Goal: Task Accomplishment & Management: Manage account settings

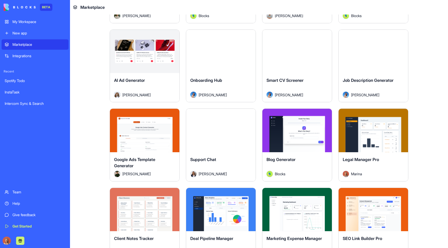
scroll to position [1297, 0]
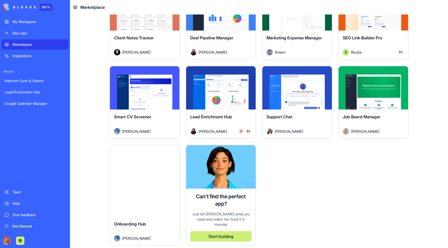
scroll to position [1396, 0]
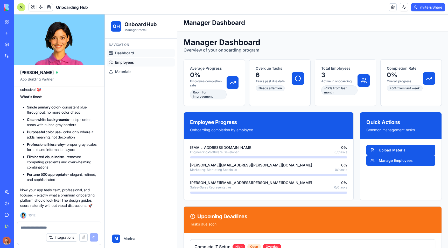
click at [159, 58] on ul "Dashboard Employees Materials" at bounding box center [141, 62] width 68 height 27
click at [158, 59] on link "Employees" at bounding box center [141, 62] width 68 height 8
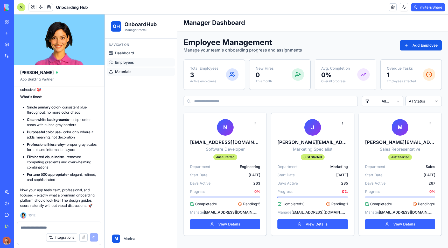
click at [154, 70] on link "Materials" at bounding box center [141, 72] width 68 height 8
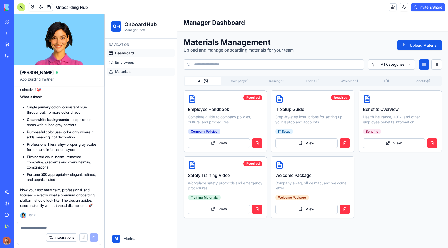
click at [150, 55] on link "Dashboard" at bounding box center [141, 53] width 68 height 8
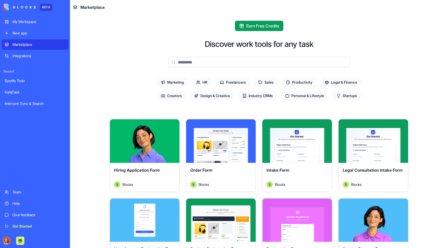
scroll to position [1286, 0]
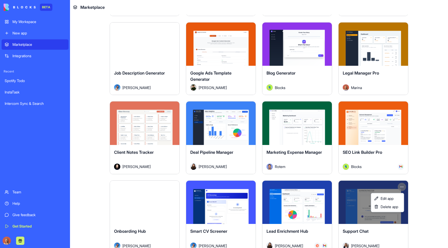
click at [403, 184] on html "BETA My Workspace New app Marketplace Integrations Recent Spotify Todo InstaTas…" at bounding box center [224, 124] width 448 height 248
click at [394, 197] on span "Edit app" at bounding box center [387, 198] width 13 height 5
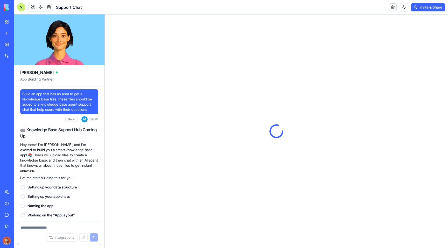
scroll to position [4897, 0]
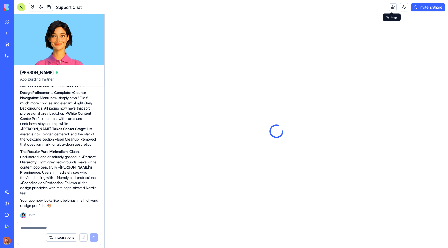
click at [391, 7] on link at bounding box center [393, 7] width 8 height 8
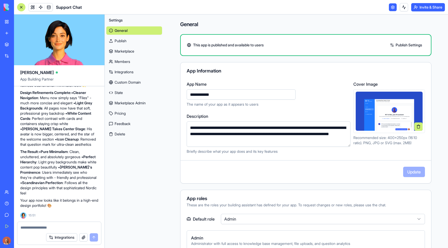
click at [414, 127] on button at bounding box center [418, 127] width 8 height 8
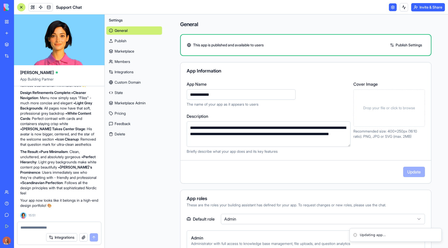
click at [401, 116] on div "Drop your file or click to browse" at bounding box center [389, 107] width 72 height 37
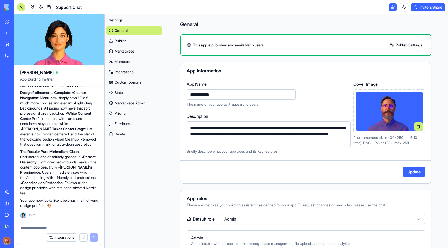
click at [417, 173] on button "Update" at bounding box center [414, 172] width 22 height 10
click at [434, 9] on html "BETA My Workspace New app Marketplace Integrations Recent Intercom Sync & Searc…" at bounding box center [224, 124] width 448 height 248
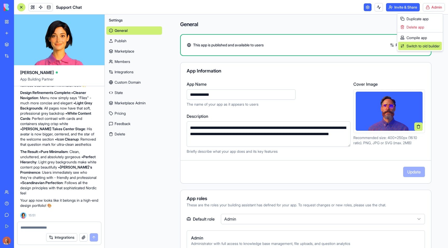
click at [413, 45] on span "Switch to old builder" at bounding box center [423, 46] width 33 height 5
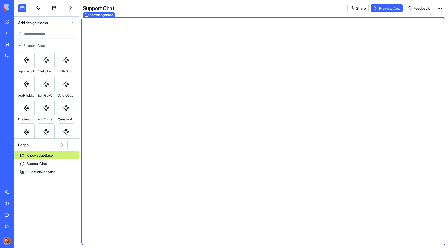
click at [41, 143] on button "Pages" at bounding box center [41, 145] width 51 height 8
click at [33, 171] on div "Websites" at bounding box center [40, 172] width 49 height 8
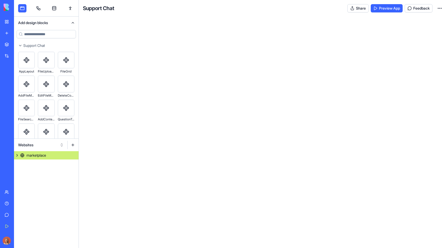
click at [41, 154] on div "marketplace" at bounding box center [36, 155] width 20 height 5
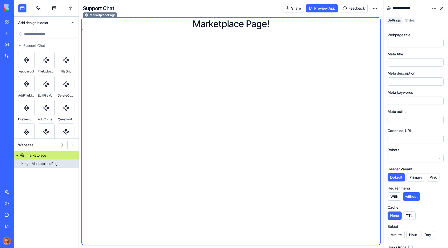
click at [216, 27] on h1 "Marketplace Page!" at bounding box center [231, 24] width 296 height 10
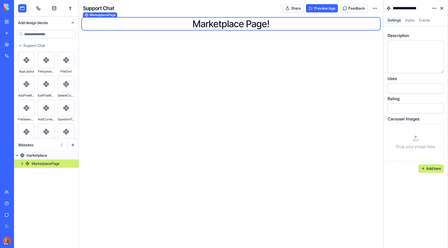
click at [409, 140] on div "Drop your image here" at bounding box center [415, 142] width 47 height 29
click at [19, 45] on div "Marketplace" at bounding box center [15, 44] width 7 height 5
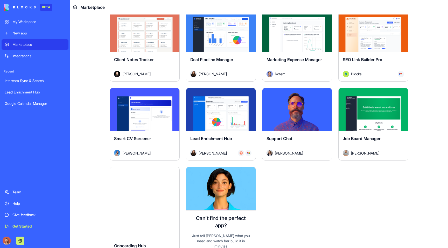
scroll to position [1379, 0]
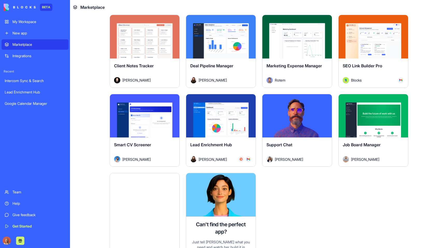
scroll to position [1372, 0]
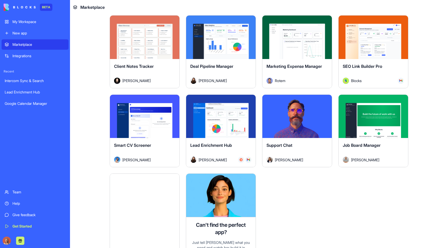
click at [30, 23] on div "My Workspace" at bounding box center [38, 21] width 53 height 5
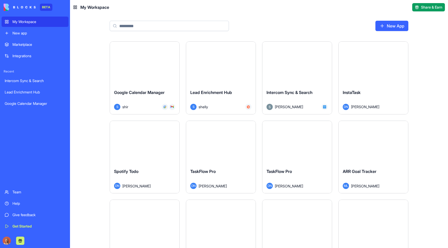
click at [31, 58] on div "Integrations" at bounding box center [38, 55] width 53 height 5
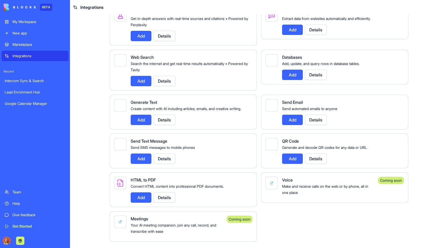
scroll to position [741, 0]
click at [35, 20] on div "My Workspace" at bounding box center [38, 21] width 53 height 5
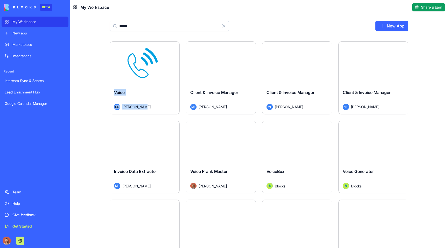
click at [175, 48] on html "BETA My Workspace New app Marketplace Integrations Recent Intercom Sync & Searc…" at bounding box center [224, 124] width 448 height 248
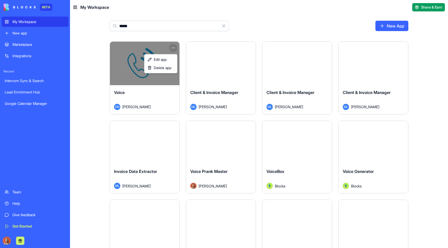
click at [179, 26] on html "BETA My Workspace New app Marketplace Integrations Recent Intercom Sync & Searc…" at bounding box center [224, 124] width 448 height 248
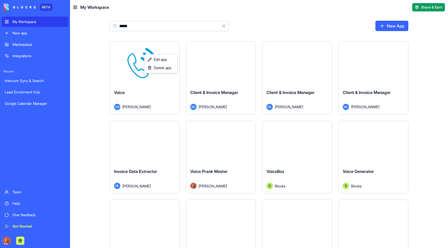
click at [179, 26] on input "*****" at bounding box center [169, 26] width 119 height 10
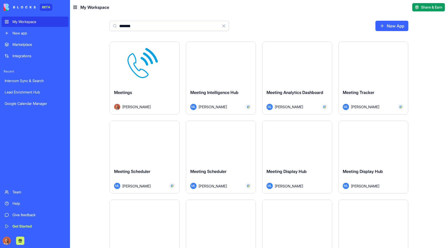
type input "*******"
click at [173, 48] on html "BETA My Workspace New app Marketplace Integrations Recent Intercom Sync & Searc…" at bounding box center [224, 124] width 448 height 248
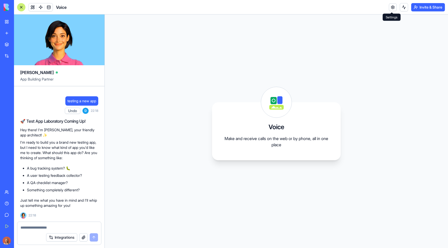
click at [391, 7] on link at bounding box center [393, 7] width 8 height 8
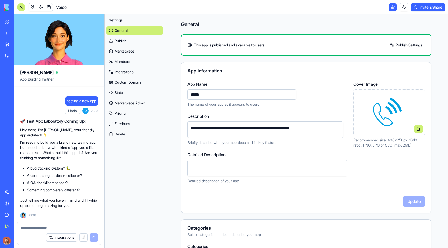
click at [414, 131] on button at bounding box center [418, 129] width 8 height 8
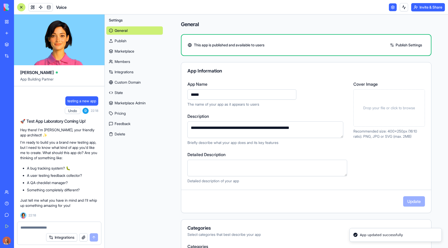
click at [378, 107] on span "Drop your file or click to browse" at bounding box center [389, 108] width 52 height 5
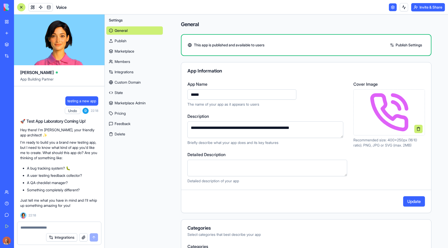
click at [412, 201] on button "Update" at bounding box center [414, 202] width 22 height 10
click at [414, 129] on button at bounding box center [418, 129] width 8 height 8
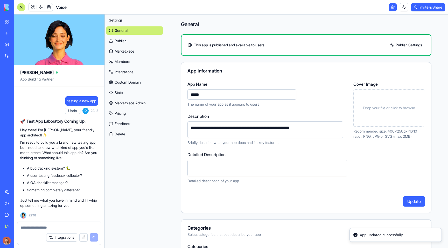
click at [392, 111] on div "Drop your file or click to browse" at bounding box center [389, 107] width 72 height 37
click at [394, 113] on div "Drop your file or click to browse" at bounding box center [389, 107] width 72 height 37
click at [409, 201] on button "Update" at bounding box center [414, 202] width 22 height 10
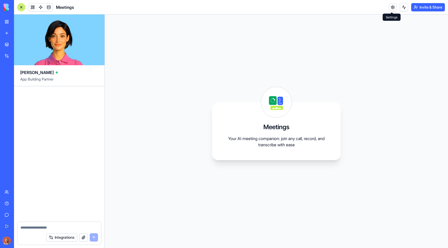
click at [390, 6] on link at bounding box center [393, 7] width 8 height 8
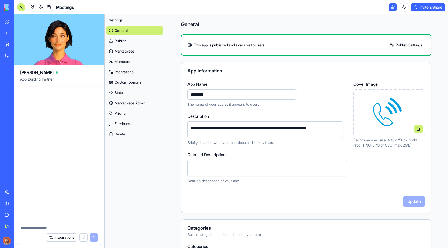
click at [414, 129] on button at bounding box center [418, 129] width 8 height 8
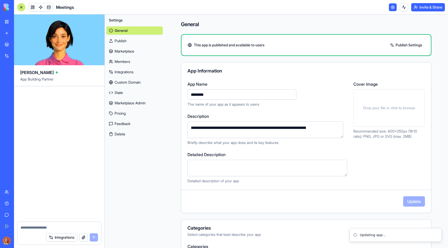
drag, startPoint x: 400, startPoint y: 112, endPoint x: 393, endPoint y: 107, distance: 8.5
click at [393, 107] on span "Drop your file or click to browse" at bounding box center [389, 108] width 52 height 5
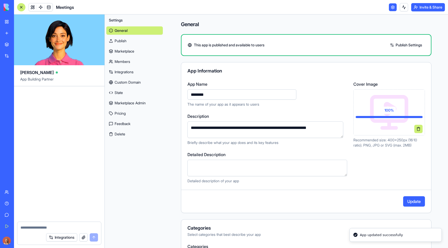
click at [411, 200] on button "Update" at bounding box center [414, 202] width 22 height 10
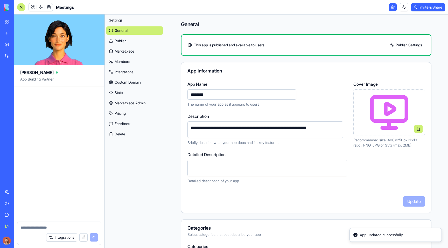
click at [7, 55] on link "Integrations" at bounding box center [12, 56] width 21 height 10
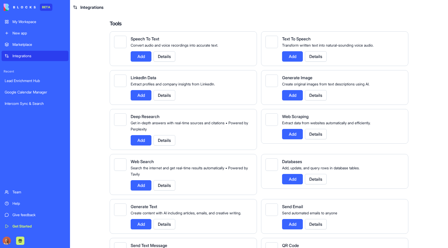
scroll to position [688, 0]
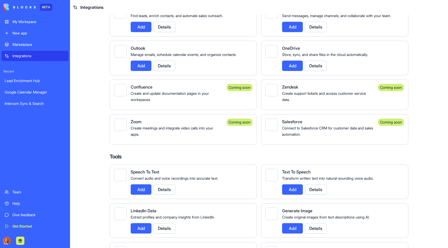
scroll to position [741, 0]
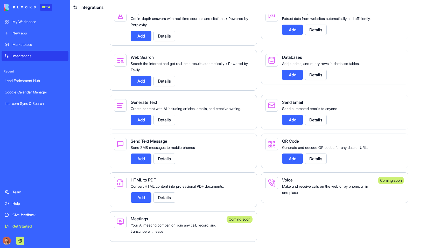
click at [24, 24] on div "My Workspace" at bounding box center [38, 21] width 53 height 5
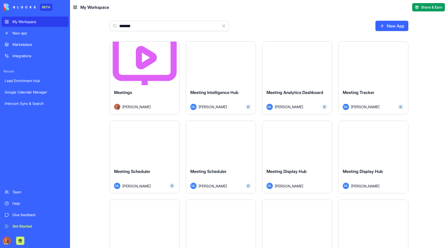
type input "*******"
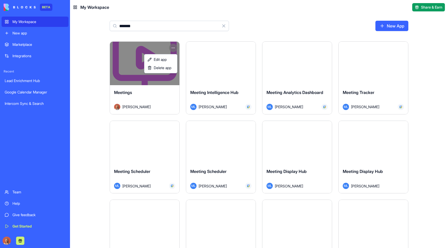
click at [172, 47] on html "BETA My Workspace New app Marketplace Integrations Recent Lead Enrichment Hub G…" at bounding box center [224, 124] width 448 height 248
click at [168, 59] on link "Edit app" at bounding box center [160, 59] width 31 height 8
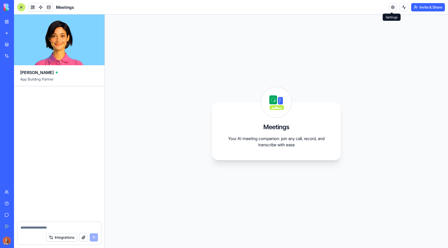
click at [391, 8] on link at bounding box center [393, 7] width 8 height 8
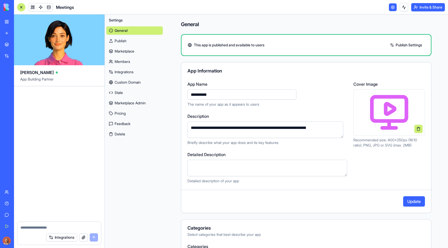
click at [234, 127] on textarea "**********" at bounding box center [266, 130] width 156 height 17
click at [212, 94] on input "**********" at bounding box center [242, 94] width 109 height 10
paste input "********"
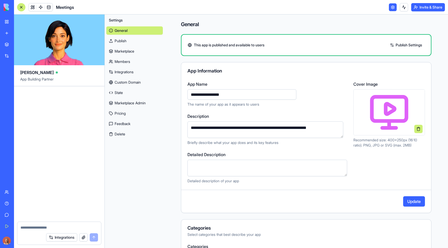
click at [211, 94] on input "**********" at bounding box center [242, 94] width 109 height 10
type input "**********"
click at [412, 205] on button "Update" at bounding box center [414, 202] width 22 height 10
click at [245, 168] on textarea "Detailed Description" at bounding box center [268, 168] width 160 height 17
paste textarea "**********"
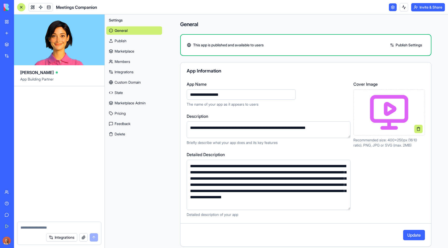
type textarea "**********"
click at [403, 240] on button "Update" at bounding box center [414, 235] width 22 height 10
click at [442, 142] on div "**********" at bounding box center [306, 200] width 284 height 371
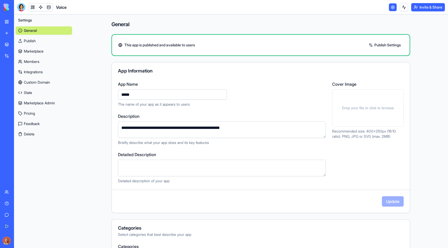
click at [373, 114] on div "Drop your file or click to browse" at bounding box center [368, 107] width 72 height 37
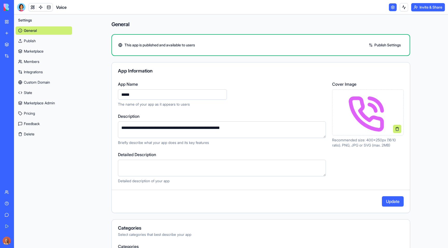
click at [394, 203] on button "Update" at bounding box center [393, 202] width 22 height 10
click at [394, 125] on button at bounding box center [397, 129] width 8 height 8
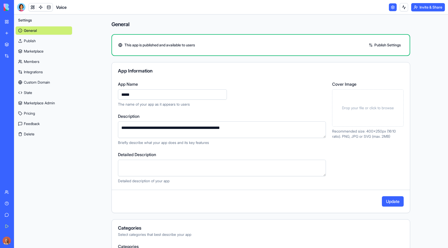
click at [369, 107] on span "Drop your file or click to browse" at bounding box center [368, 108] width 52 height 5
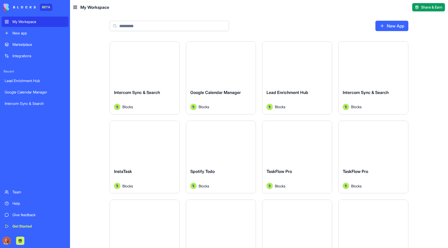
click at [34, 104] on div "Intercom Sync & Search" at bounding box center [35, 103] width 61 height 5
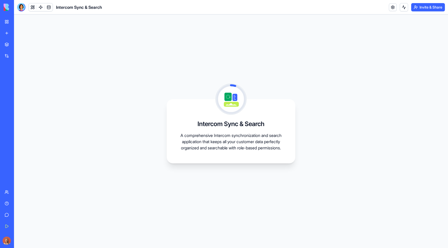
click at [19, 56] on div "Integrations" at bounding box center [15, 55] width 7 height 5
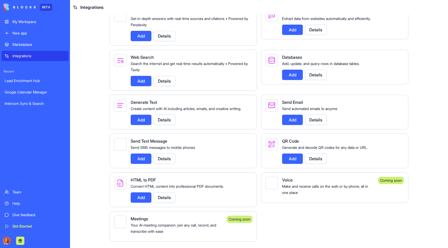
scroll to position [731, 0]
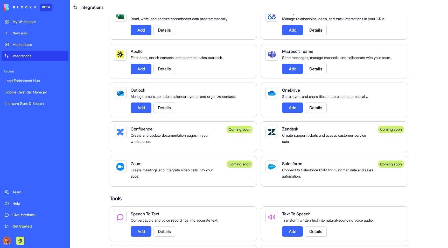
scroll to position [741, 0]
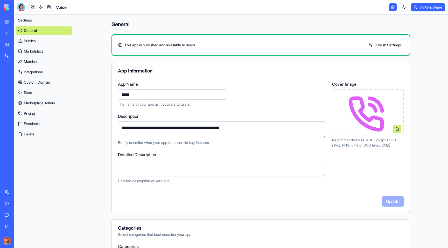
click at [393, 128] on button at bounding box center [397, 129] width 8 height 8
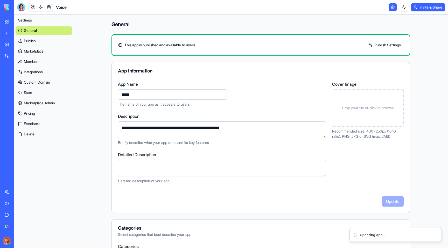
click at [366, 114] on div "Drop your file or click to browse" at bounding box center [368, 107] width 72 height 37
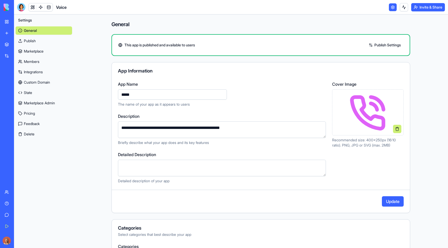
click at [392, 200] on button "Update" at bounding box center [393, 202] width 22 height 10
click at [147, 94] on input "*****" at bounding box center [172, 94] width 109 height 10
type input "**********"
click at [395, 203] on button "Update" at bounding box center [393, 202] width 22 height 10
click at [193, 166] on textarea "Detailed Description" at bounding box center [222, 168] width 208 height 17
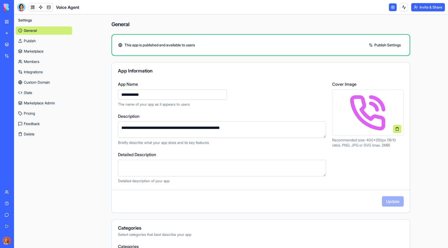
paste textarea "**********"
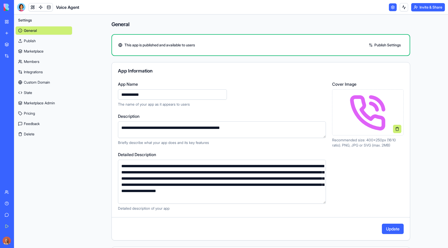
type textarea "**********"
click at [392, 229] on button "Update" at bounding box center [393, 229] width 22 height 10
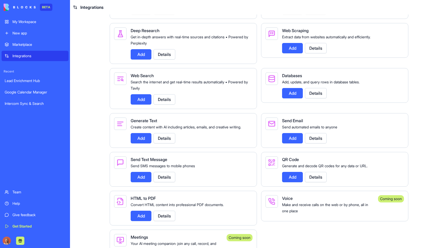
scroll to position [741, 0]
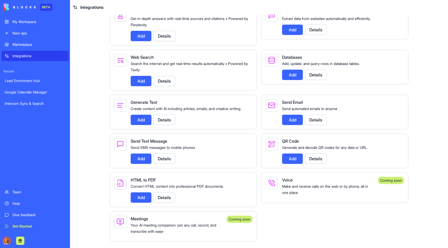
click at [161, 157] on button "Details" at bounding box center [165, 159] width 22 height 10
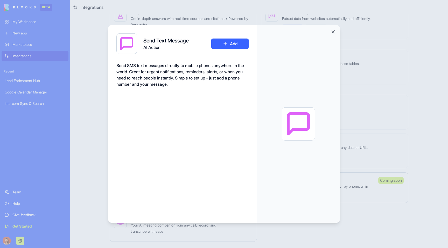
click at [96, 109] on div at bounding box center [224, 124] width 448 height 248
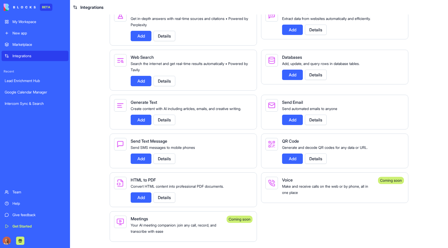
click at [161, 119] on button "Details" at bounding box center [165, 120] width 22 height 10
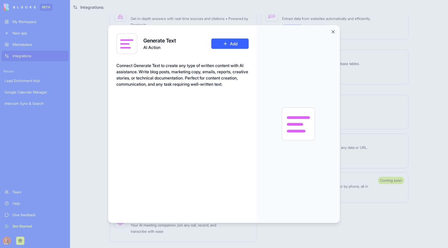
click at [98, 103] on div at bounding box center [224, 124] width 448 height 248
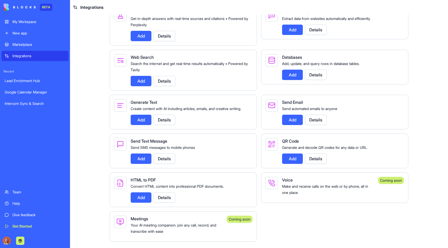
click at [292, 189] on div "Make and receive calls on the web or by phone, all in one place" at bounding box center [328, 189] width 92 height 12
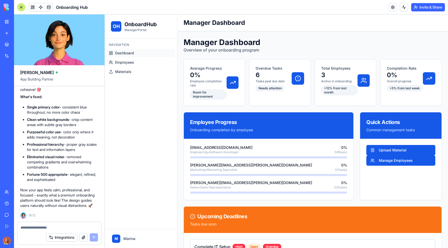
click at [79, 5] on span "Onboarding Hub" at bounding box center [72, 7] width 32 height 6
copy header "Onboarding Hub"
click at [392, 6] on link at bounding box center [393, 7] width 8 height 8
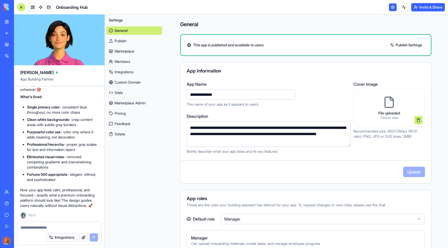
click at [414, 119] on button at bounding box center [418, 120] width 8 height 8
click at [400, 113] on div "Drop your file or click to browse" at bounding box center [389, 107] width 72 height 37
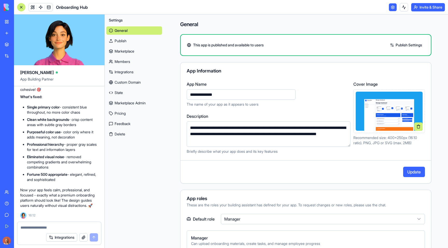
click at [403, 170] on button "Update" at bounding box center [414, 172] width 22 height 10
click at [5, 23] on link "My Workspace" at bounding box center [12, 22] width 21 height 10
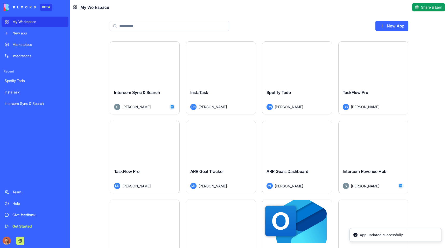
click at [37, 54] on div "Integrations" at bounding box center [38, 55] width 53 height 5
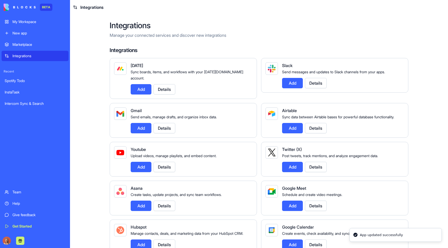
click at [38, 41] on link "Marketplace" at bounding box center [35, 44] width 67 height 10
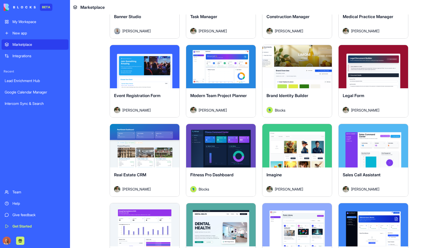
scroll to position [919, 0]
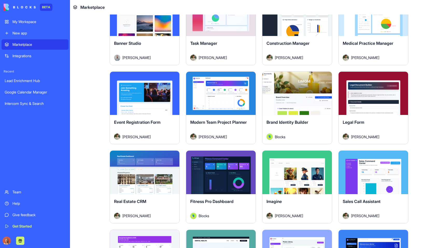
click at [145, 175] on button "Explore" at bounding box center [144, 173] width 39 height 10
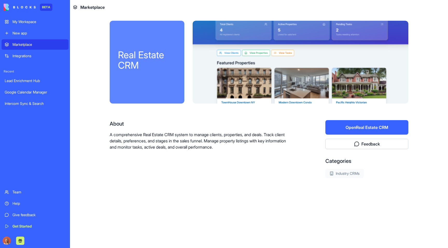
click at [380, 123] on button "Open Real Estate CRM" at bounding box center [366, 127] width 83 height 15
click at [19, 22] on div "My Workspace" at bounding box center [38, 21] width 53 height 5
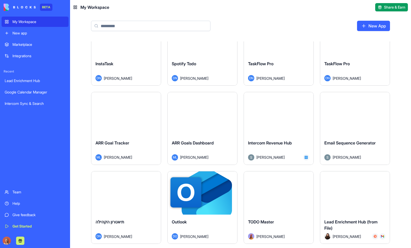
scroll to position [112, 0]
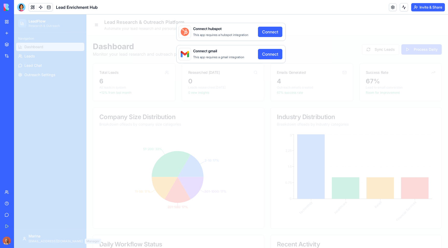
click at [281, 32] on button "Connect" at bounding box center [270, 32] width 24 height 10
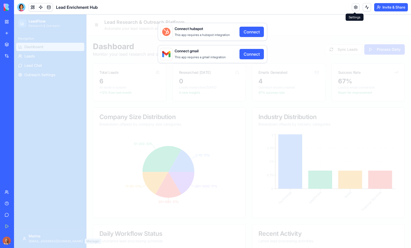
click at [357, 7] on link at bounding box center [356, 7] width 8 height 8
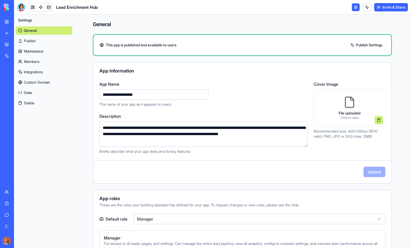
click at [239, 130] on textarea "**********" at bounding box center [203, 134] width 208 height 25
click at [24, 7] on div at bounding box center [21, 7] width 8 height 8
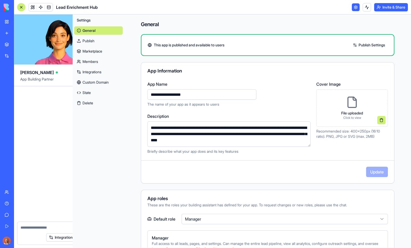
scroll to position [1518, 0]
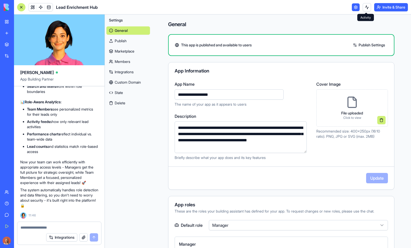
click at [357, 4] on link at bounding box center [356, 7] width 8 height 8
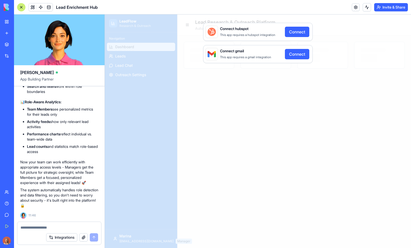
click at [16, 7] on img at bounding box center [20, 7] width 32 height 7
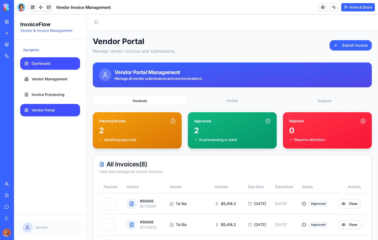
click at [46, 61] on span "Dashboard" at bounding box center [41, 63] width 19 height 5
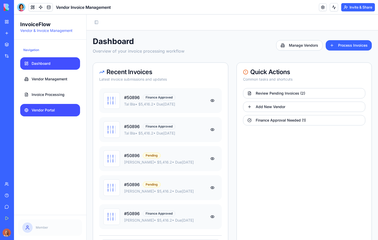
click at [50, 112] on span "Vendor Portal" at bounding box center [43, 110] width 23 height 5
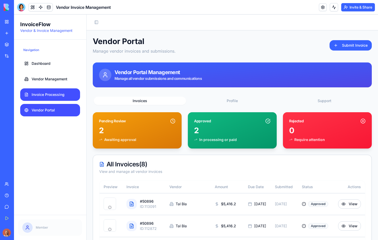
click at [57, 95] on span "Invoice Processing" at bounding box center [48, 94] width 33 height 5
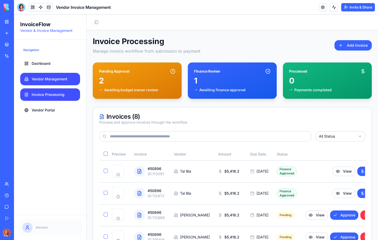
click at [57, 78] on span "Vendor Management" at bounding box center [50, 79] width 36 height 5
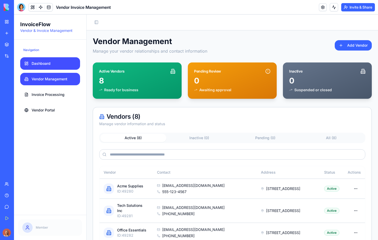
click at [58, 66] on link "Dashboard" at bounding box center [50, 63] width 60 height 12
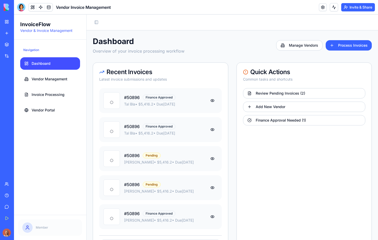
click at [50, 103] on ul "Dashboard Vendor Management Invoice Processing Vendor Portal" at bounding box center [50, 86] width 60 height 59
click at [49, 110] on span "Vendor Portal" at bounding box center [43, 110] width 23 height 5
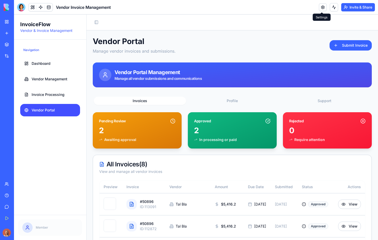
click at [323, 8] on link at bounding box center [323, 7] width 8 height 8
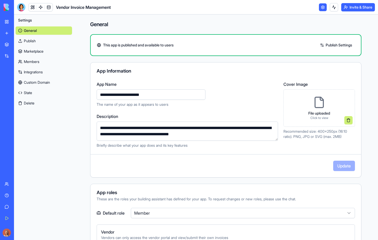
click at [139, 130] on textarea "**********" at bounding box center [188, 131] width 182 height 19
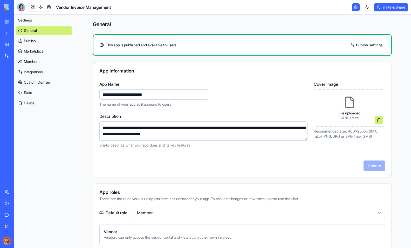
click at [219, 130] on textarea "**********" at bounding box center [203, 131] width 208 height 19
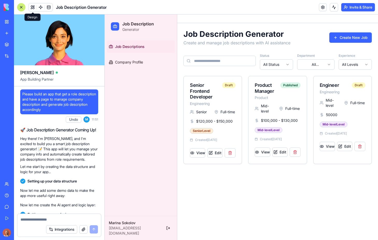
scroll to position [386, 0]
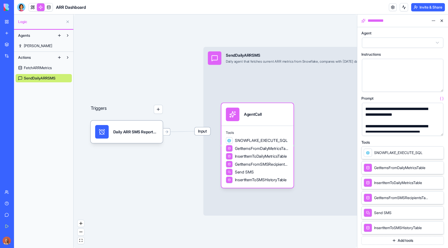
click at [444, 21] on button at bounding box center [442, 21] width 8 height 8
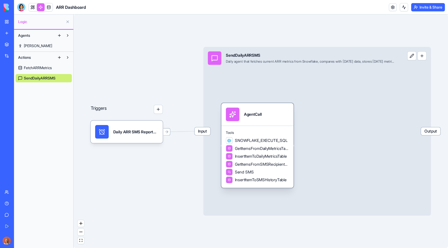
click at [259, 154] on span "InsertItemToDailyMetricsTable" at bounding box center [261, 157] width 52 height 6
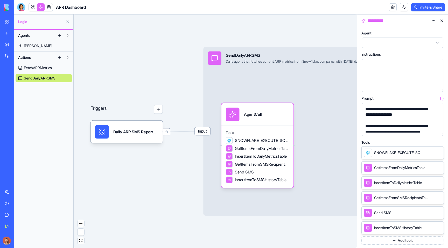
click at [398, 112] on div "**********" at bounding box center [398, 112] width 69 height 12
click at [340, 32] on div "Triggers Daily ARR SMS ReportTrigger Input SendDailyARRSMS Daily agent that fet…" at bounding box center [215, 132] width 283 height 234
click at [325, 34] on div "Triggers Daily ARR SMS ReportTrigger Input SendDailyARRSMS Daily agent that fet…" at bounding box center [215, 132] width 283 height 234
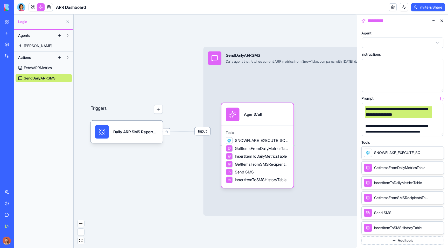
click at [372, 116] on div "**********" at bounding box center [398, 112] width 69 height 12
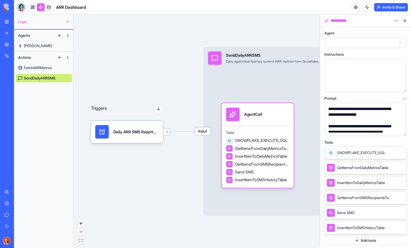
drag, startPoint x: 176, startPoint y: 149, endPoint x: 172, endPoint y: 138, distance: 11.4
click at [172, 138] on div "Triggers Daily ARR SMS ReportTrigger Input SendDailyARRSMS Daily agent that fet…" at bounding box center [197, 132] width 246 height 234
